Goal: Task Accomplishment & Management: Use online tool/utility

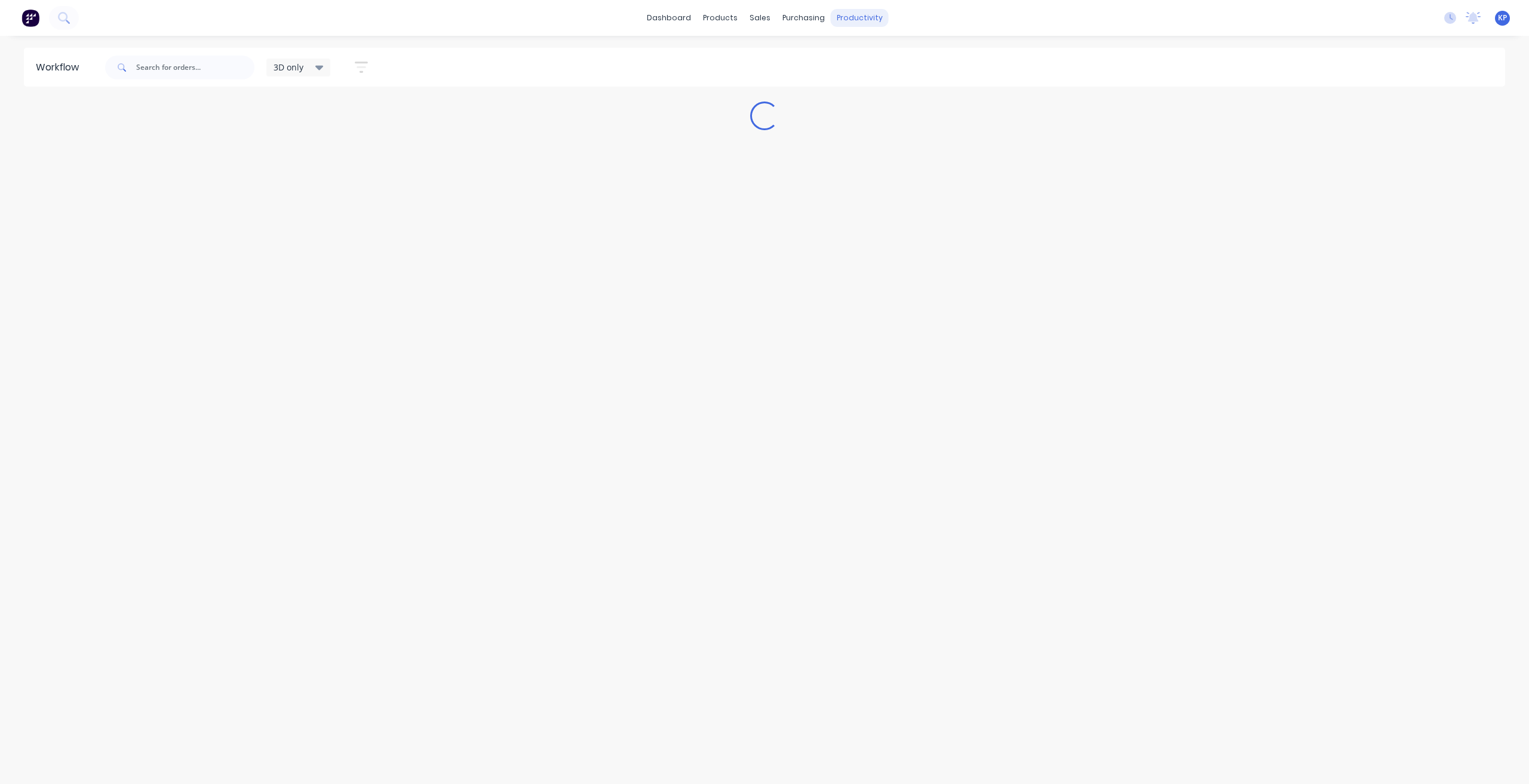
click at [863, 22] on div "productivity" at bounding box center [860, 18] width 58 height 18
click at [880, 129] on div "Timesheets" at bounding box center [885, 129] width 45 height 11
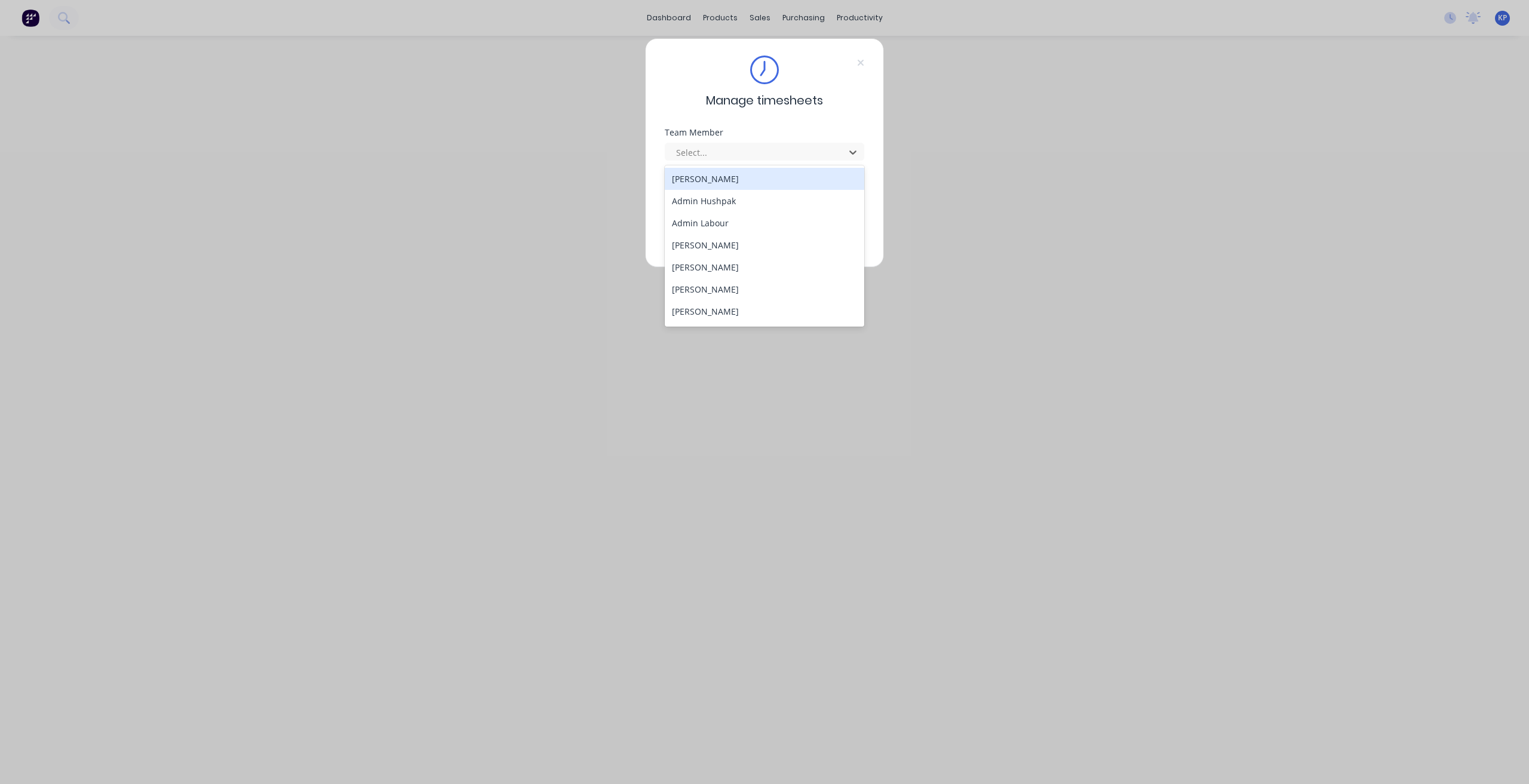
drag, startPoint x: 729, startPoint y: 152, endPoint x: 726, endPoint y: 181, distance: 29.2
click at [727, 152] on div at bounding box center [756, 153] width 164 height 15
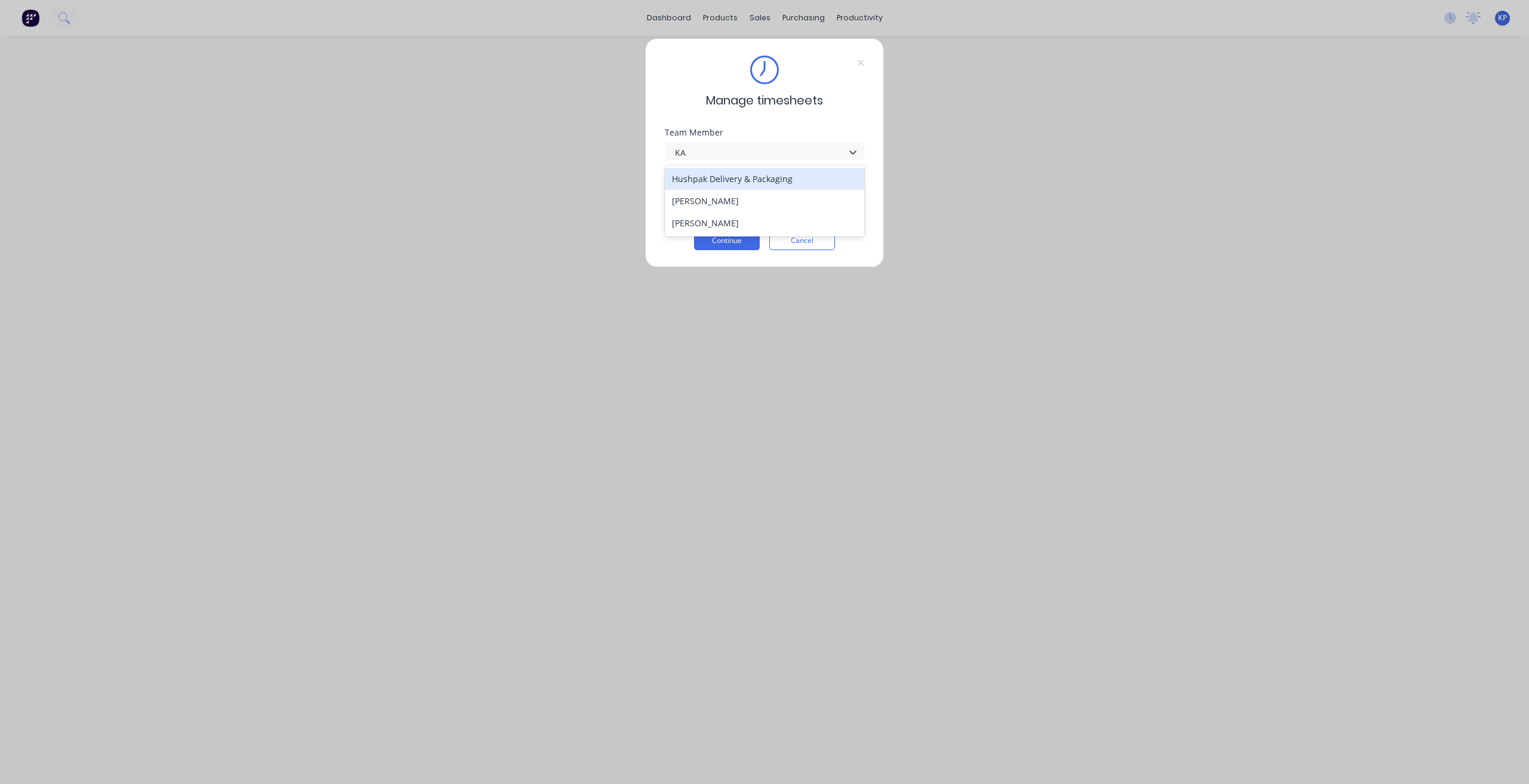
type input "KAL"
click at [730, 184] on div "[PERSON_NAME]" at bounding box center [764, 179] width 200 height 22
click at [722, 201] on input at bounding box center [764, 203] width 199 height 18
type input "8990"
click at [735, 241] on button "Continue" at bounding box center [726, 240] width 66 height 19
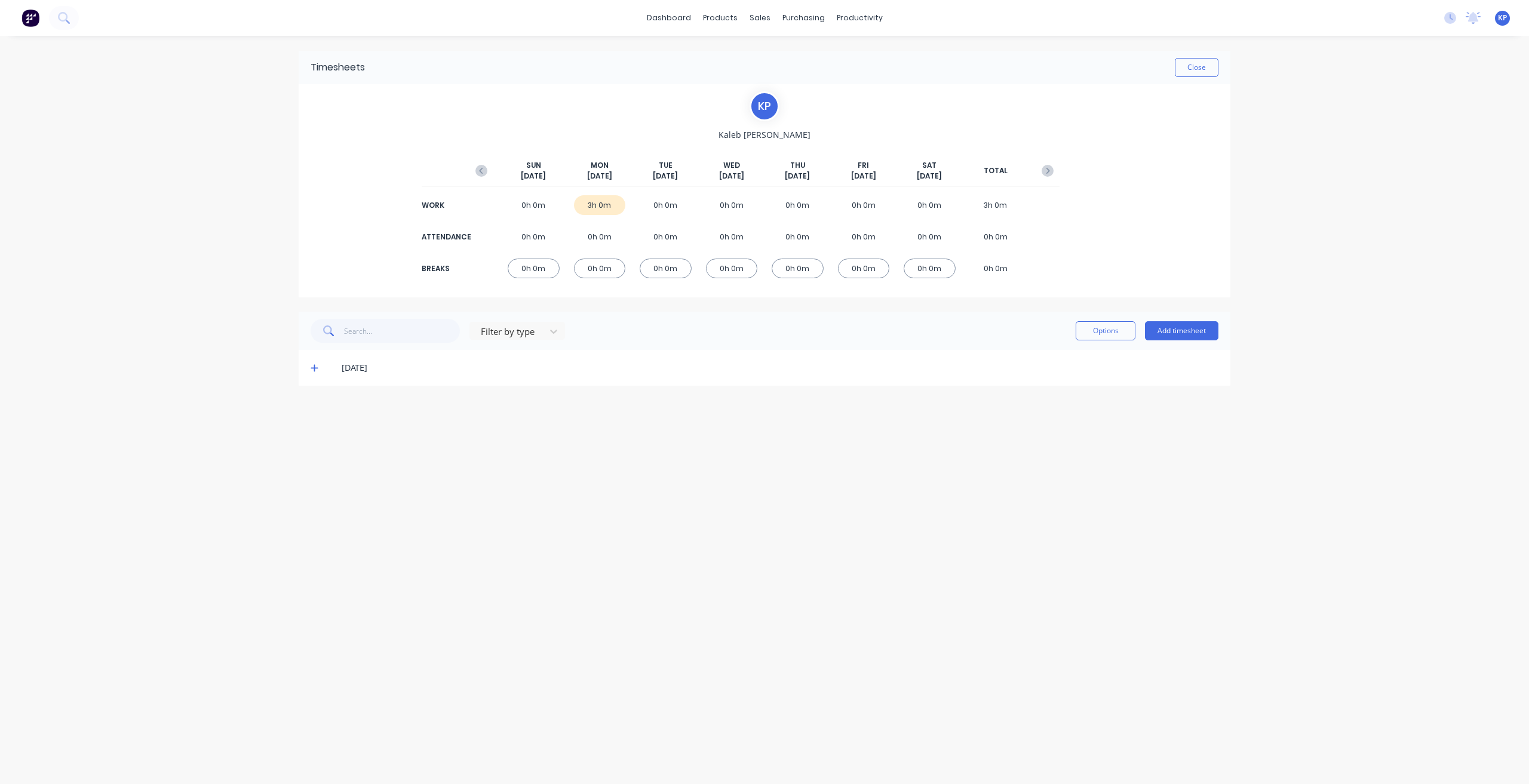
click at [311, 368] on div "[DATE]" at bounding box center [764, 367] width 932 height 36
click at [312, 369] on icon at bounding box center [314, 368] width 7 height 8
